Goal: Use online tool/utility: Utilize a website feature to perform a specific function

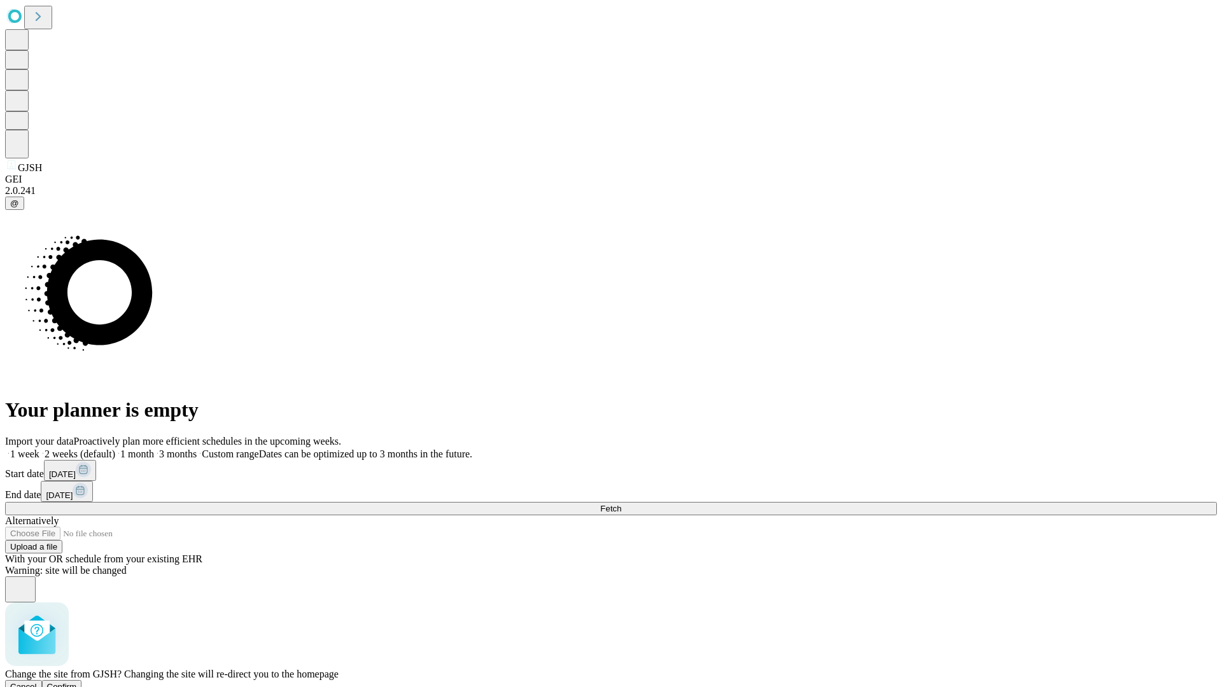
click at [77, 682] on span "Confirm" at bounding box center [62, 687] width 30 height 10
click at [39, 449] on label "1 week" at bounding box center [22, 454] width 34 height 11
click at [621, 504] on span "Fetch" at bounding box center [610, 509] width 21 height 10
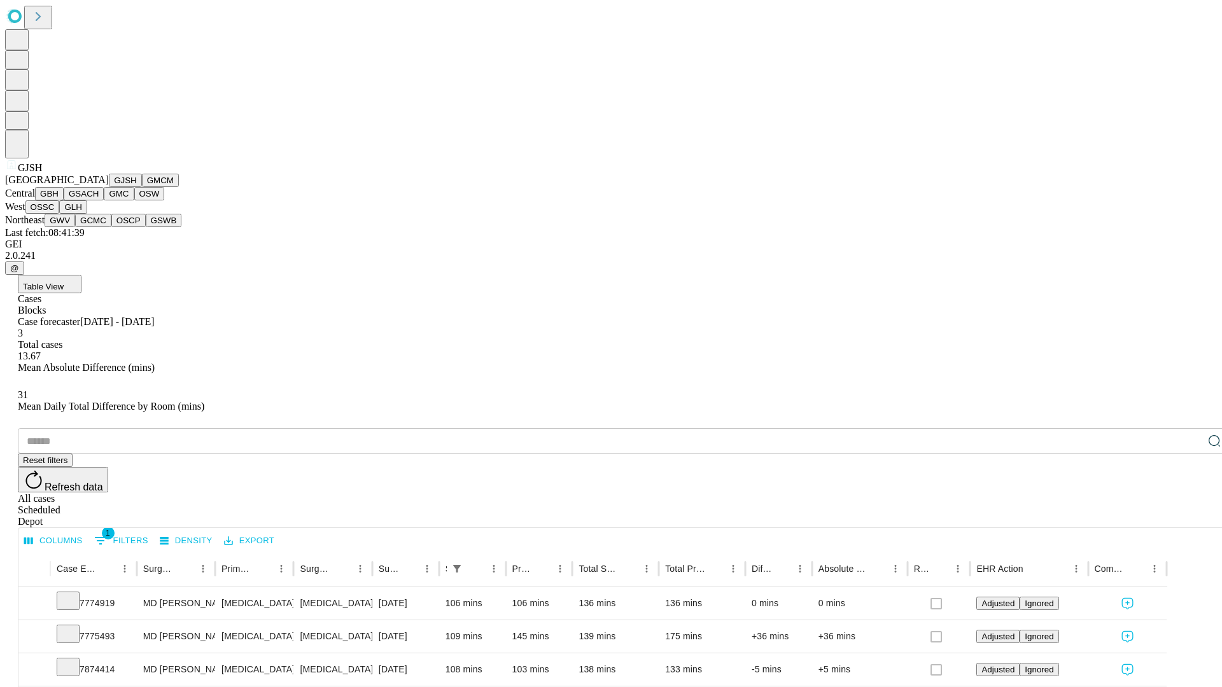
click at [142, 187] on button "GMCM" at bounding box center [160, 180] width 37 height 13
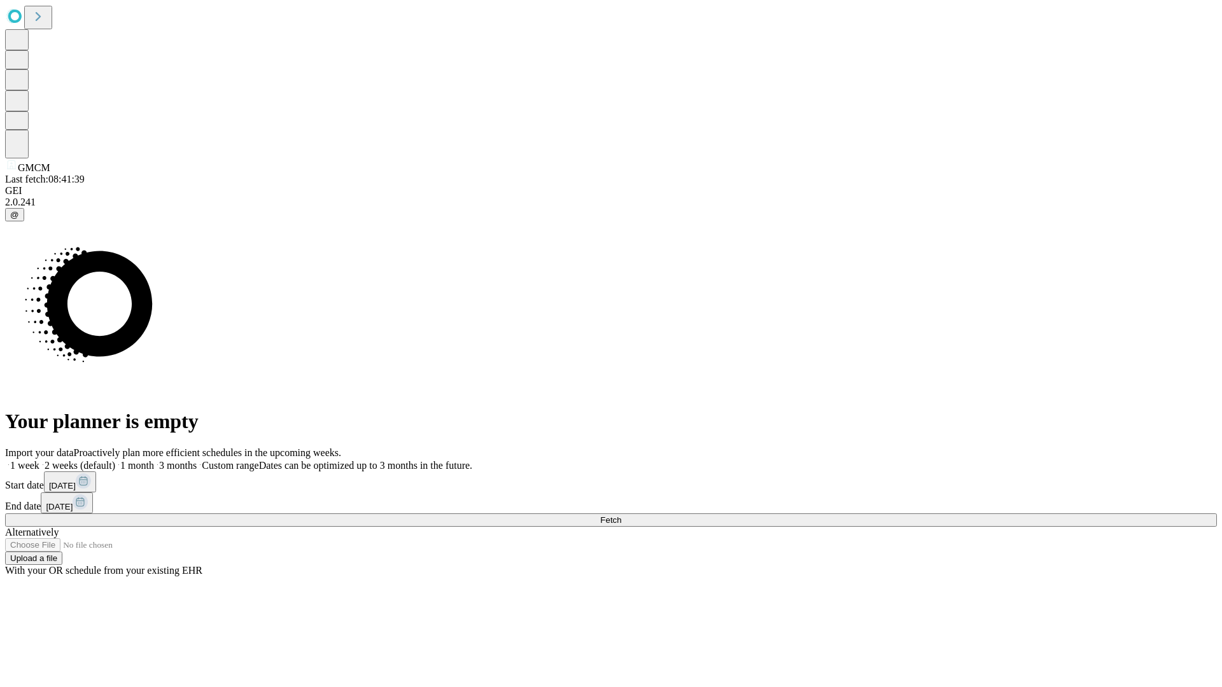
click at [39, 460] on label "1 week" at bounding box center [22, 465] width 34 height 11
click at [621, 515] on span "Fetch" at bounding box center [610, 520] width 21 height 10
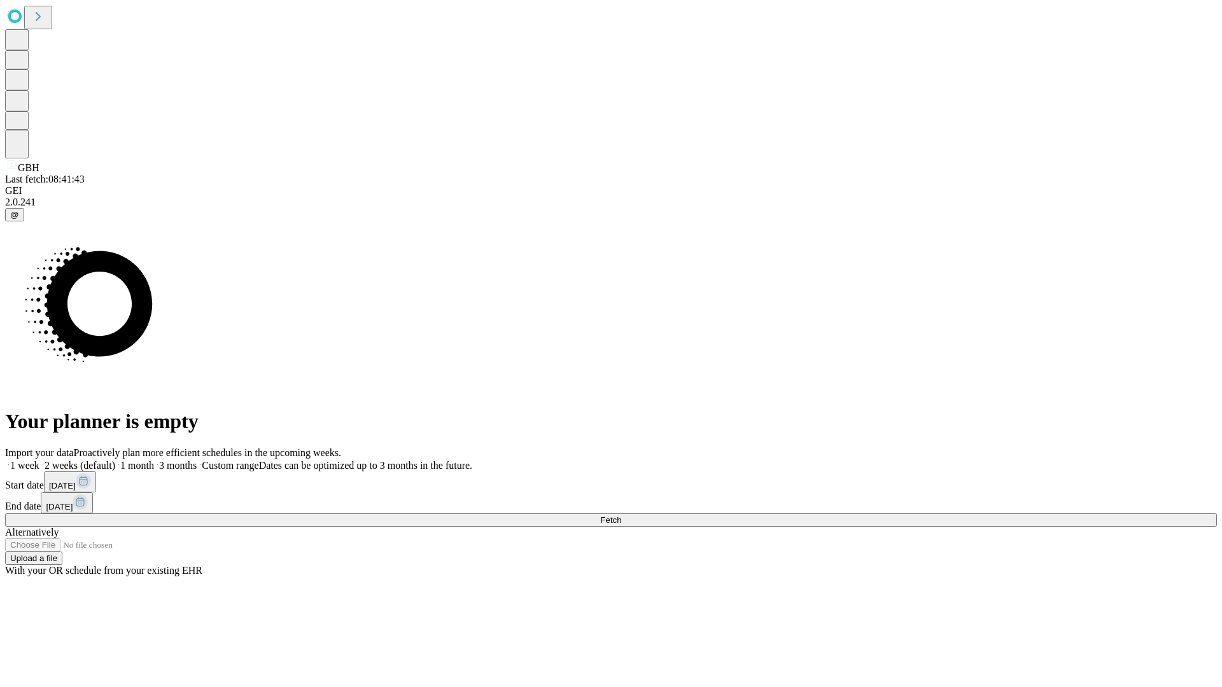
click at [39, 460] on label "1 week" at bounding box center [22, 465] width 34 height 11
click at [621, 515] on span "Fetch" at bounding box center [610, 520] width 21 height 10
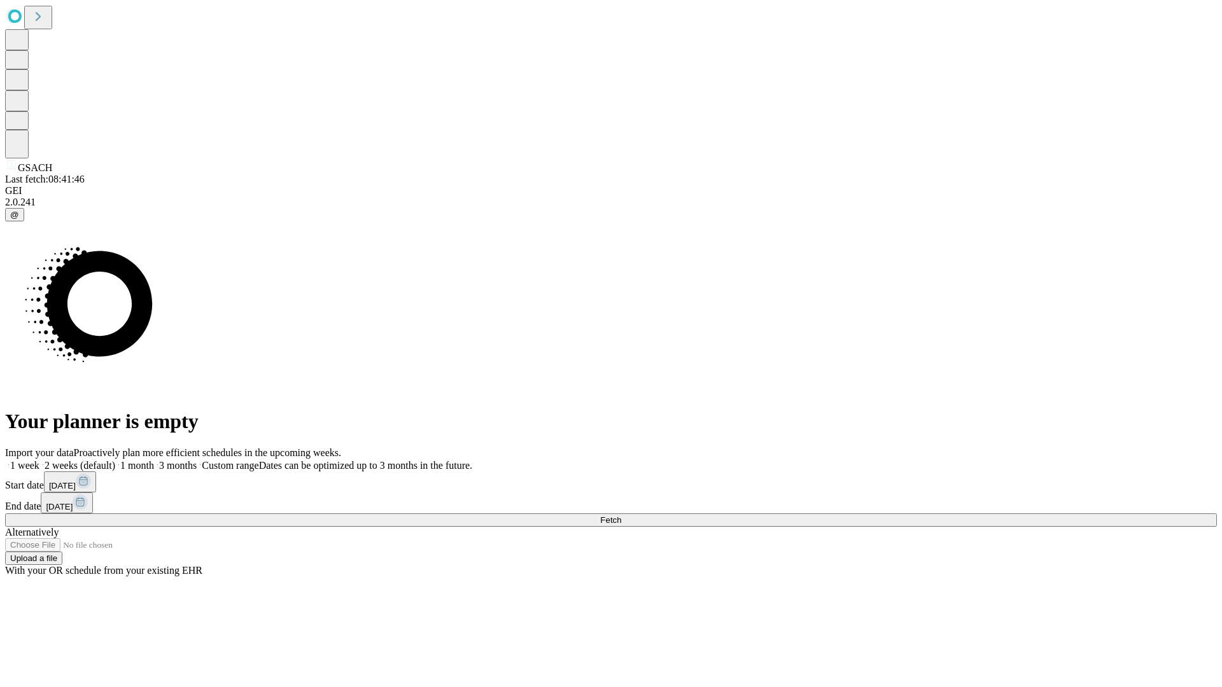
click at [39, 460] on label "1 week" at bounding box center [22, 465] width 34 height 11
click at [621, 515] on span "Fetch" at bounding box center [610, 520] width 21 height 10
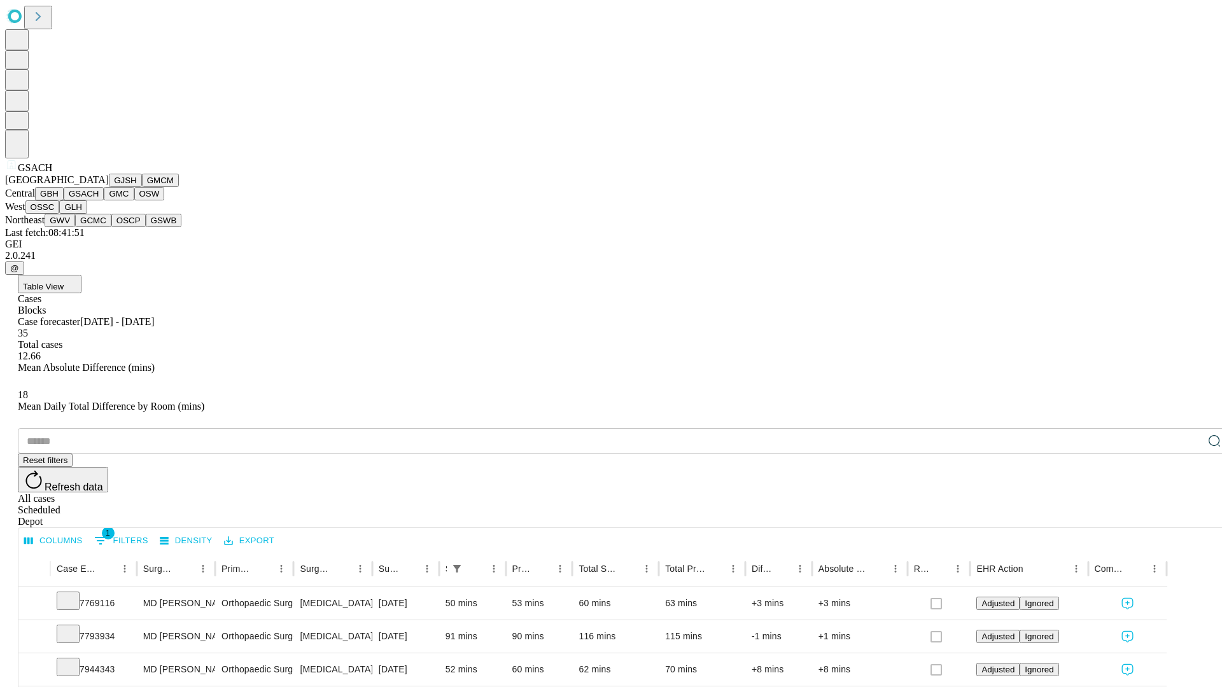
click at [104, 200] on button "GMC" at bounding box center [119, 193] width 30 height 13
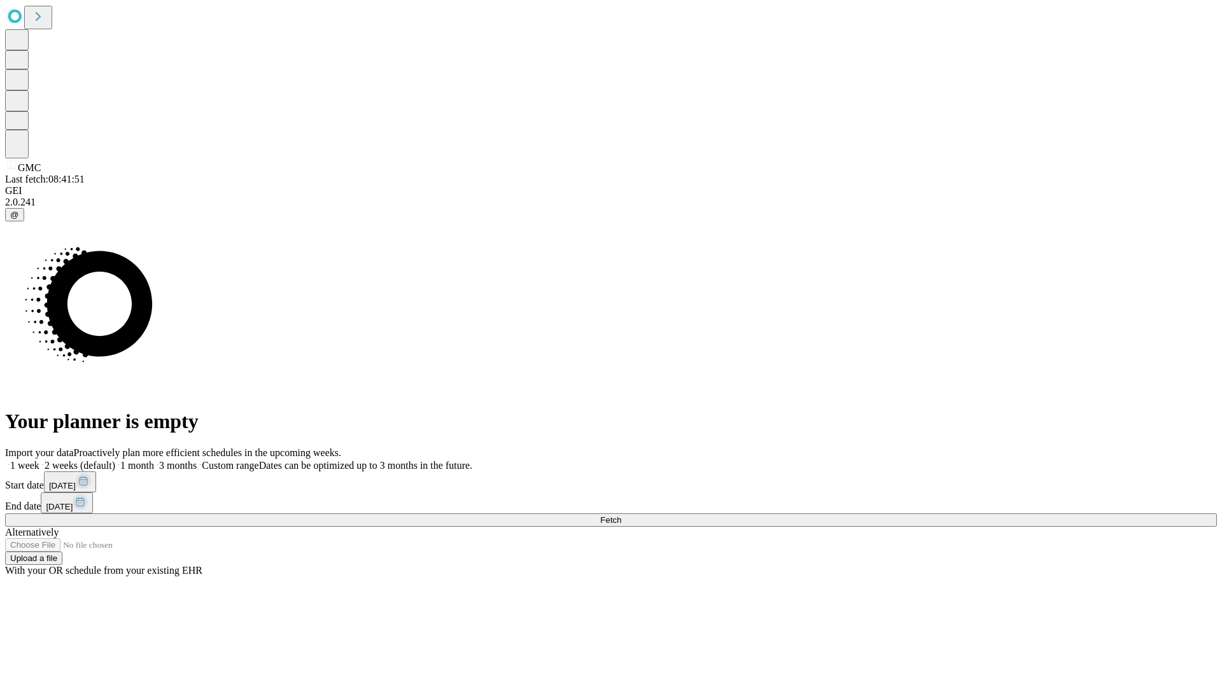
click at [39, 460] on label "1 week" at bounding box center [22, 465] width 34 height 11
click at [621, 515] on span "Fetch" at bounding box center [610, 520] width 21 height 10
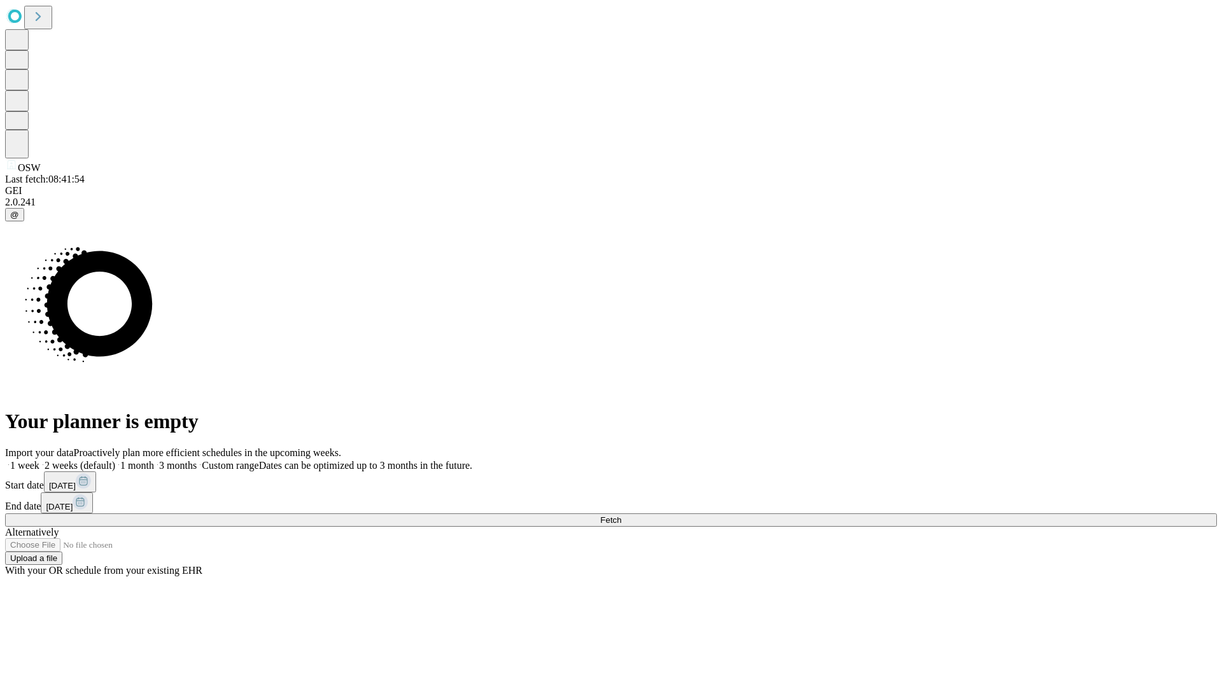
click at [39, 460] on label "1 week" at bounding box center [22, 465] width 34 height 11
click at [621, 515] on span "Fetch" at bounding box center [610, 520] width 21 height 10
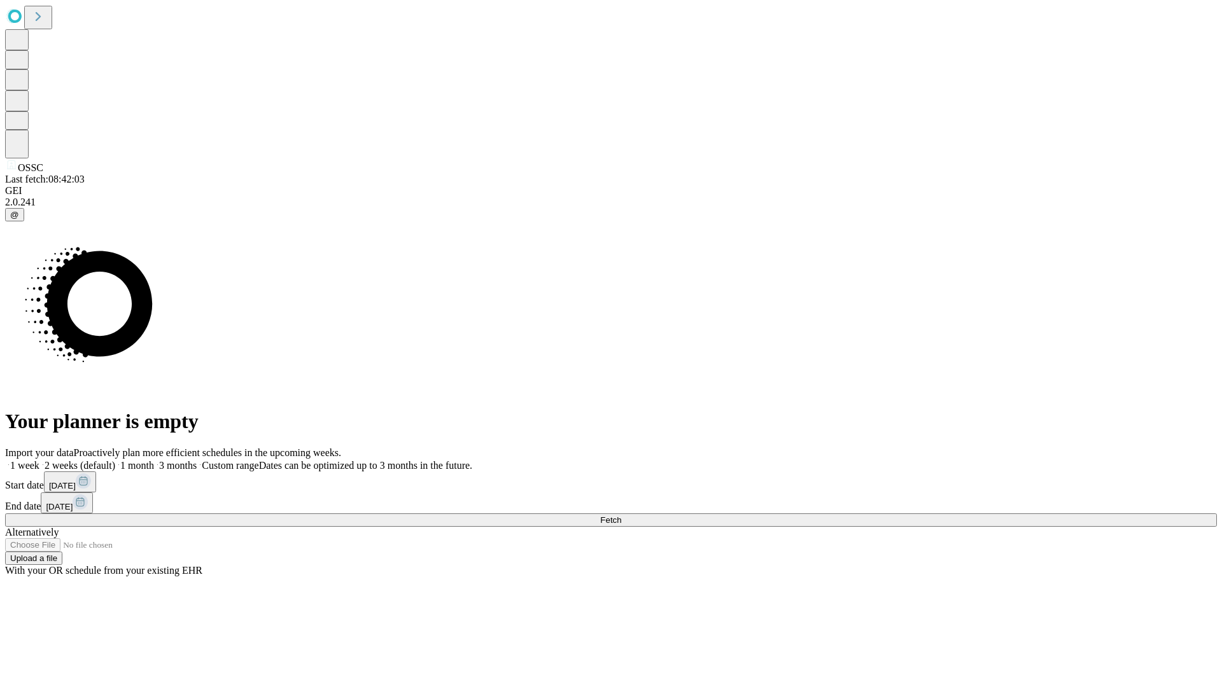
click at [39, 460] on label "1 week" at bounding box center [22, 465] width 34 height 11
click at [621, 515] on span "Fetch" at bounding box center [610, 520] width 21 height 10
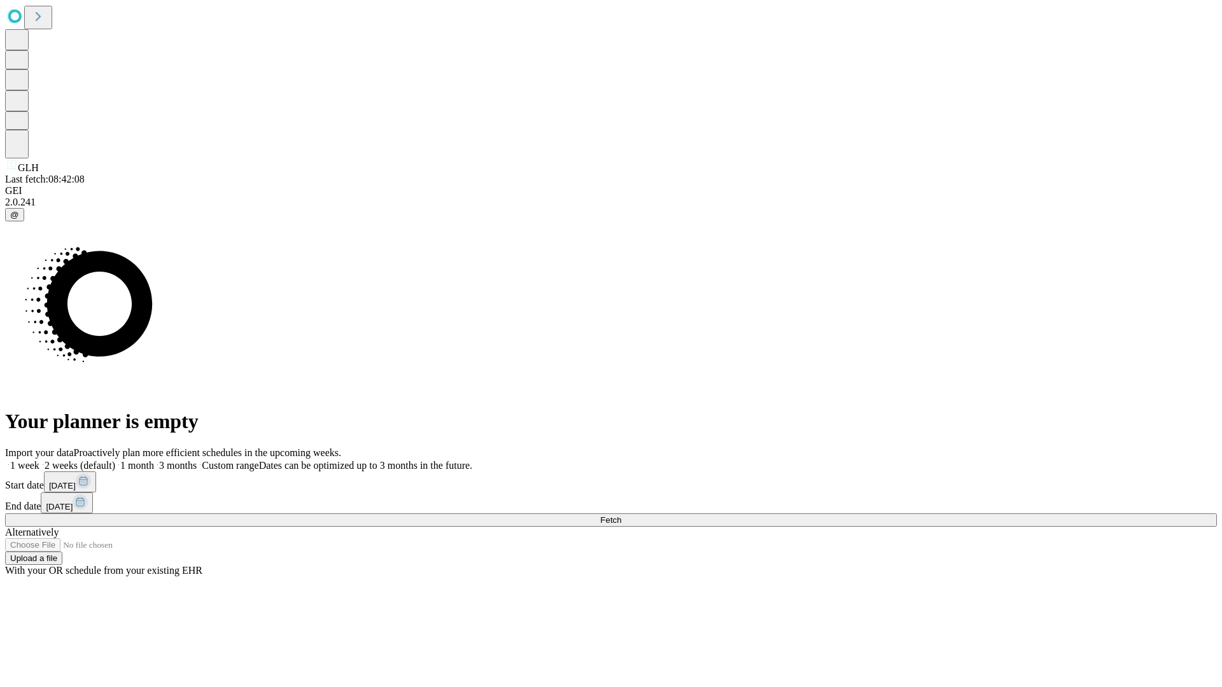
click at [39, 460] on label "1 week" at bounding box center [22, 465] width 34 height 11
click at [621, 515] on span "Fetch" at bounding box center [610, 520] width 21 height 10
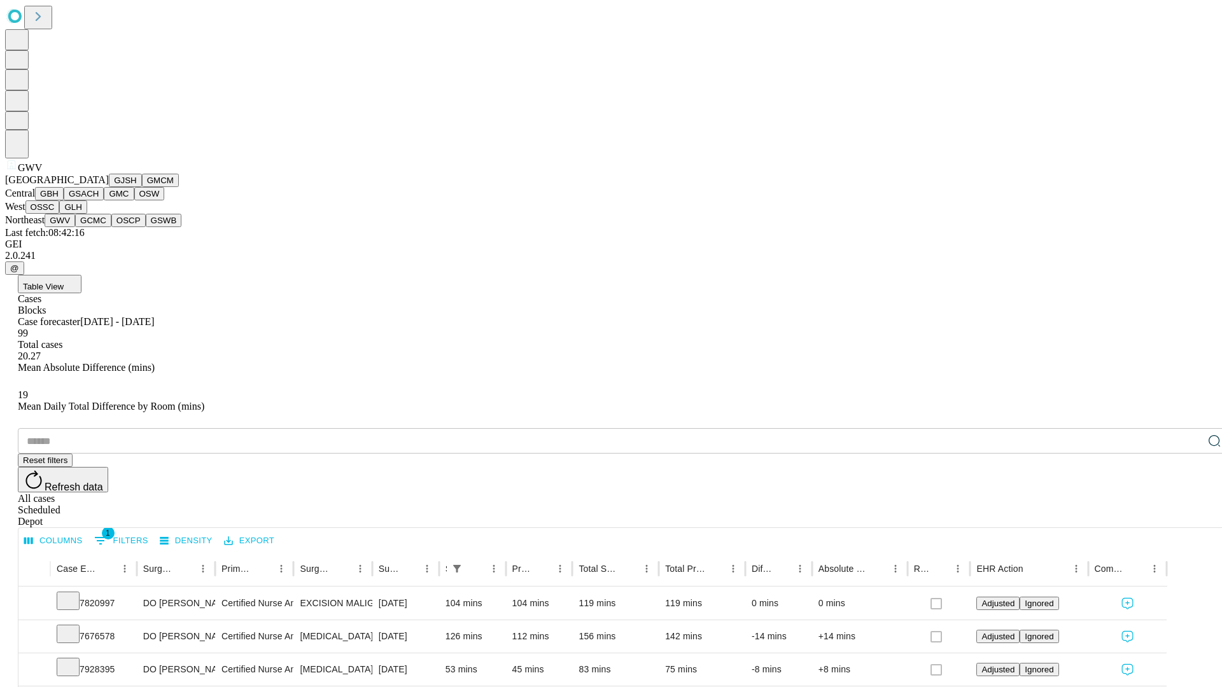
click at [99, 227] on button "GCMC" at bounding box center [93, 220] width 36 height 13
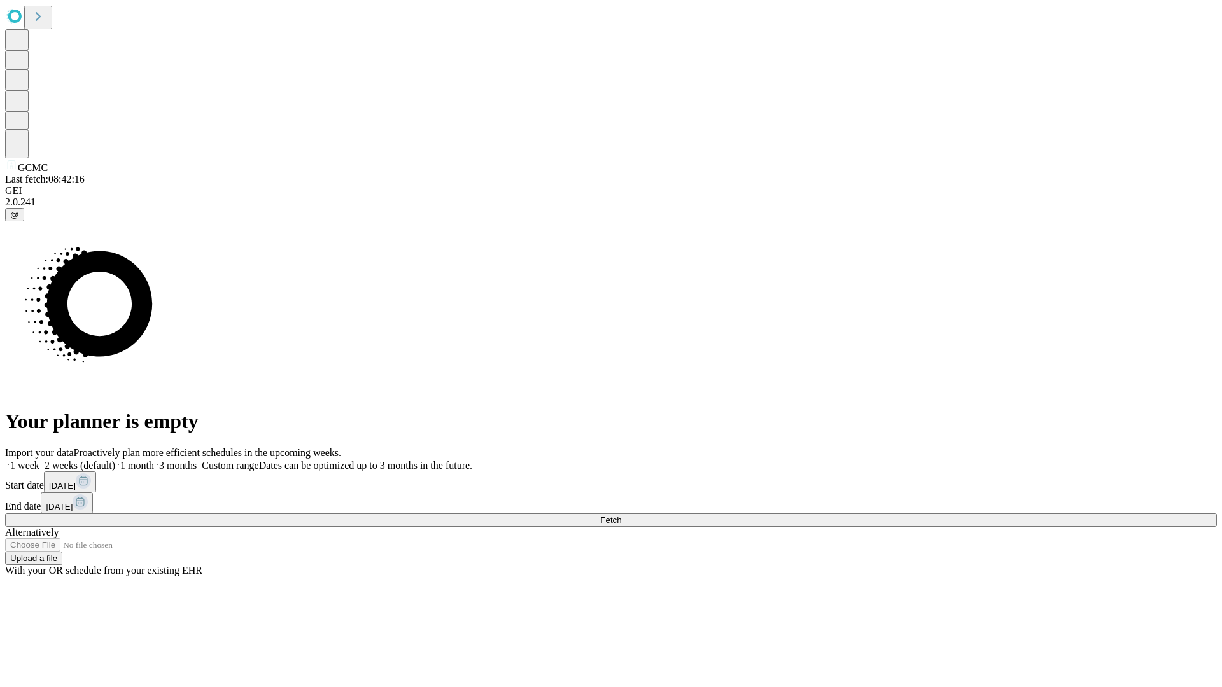
click at [39, 460] on label "1 week" at bounding box center [22, 465] width 34 height 11
click at [621, 515] on span "Fetch" at bounding box center [610, 520] width 21 height 10
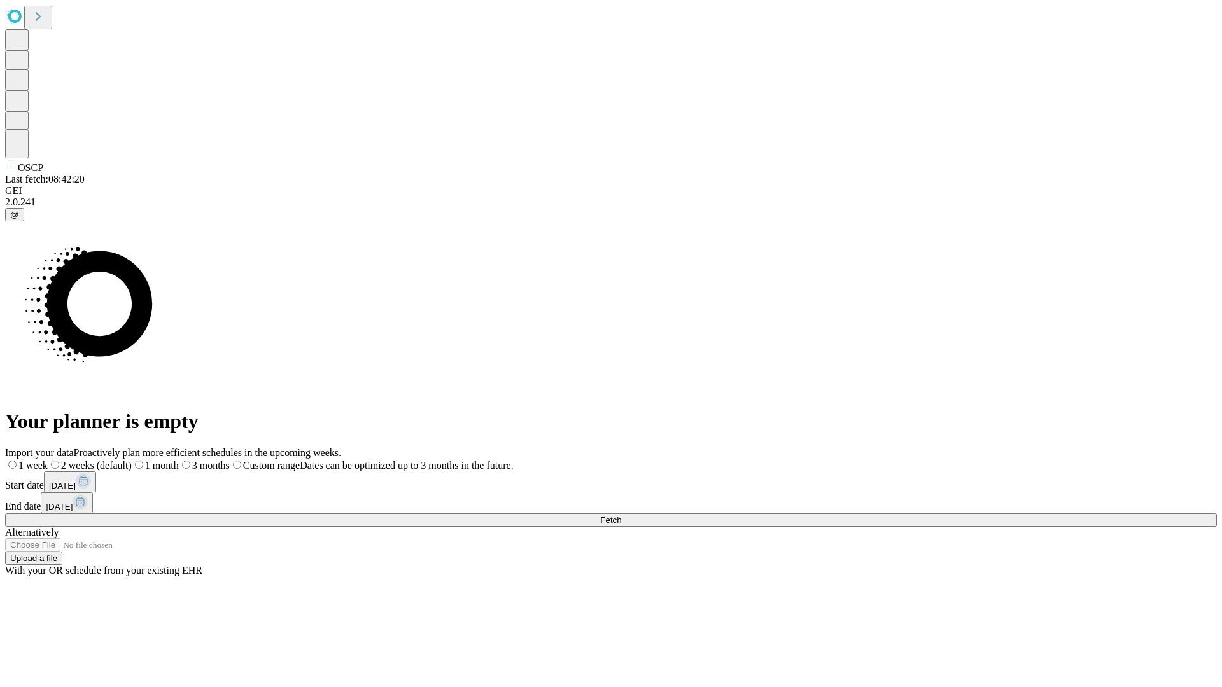
click at [621, 515] on span "Fetch" at bounding box center [610, 520] width 21 height 10
